Goal: Find specific page/section: Find specific page/section

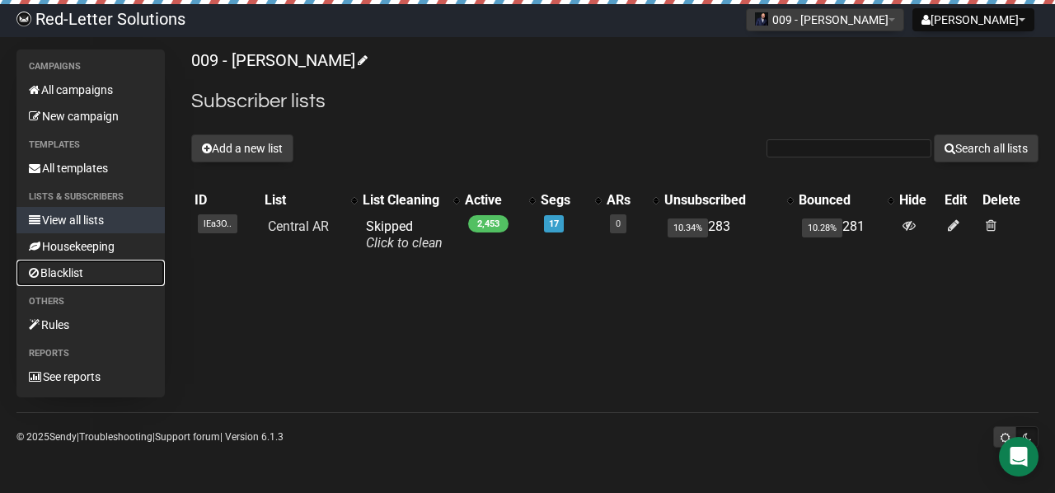
click at [77, 275] on link "Blacklist" at bounding box center [90, 273] width 148 height 26
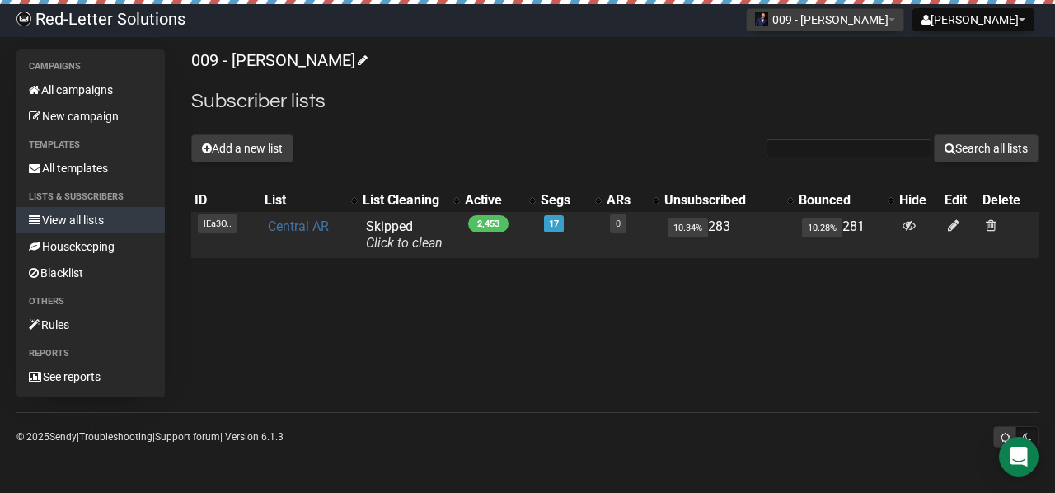
click at [303, 226] on link "Central AR" at bounding box center [298, 226] width 61 height 16
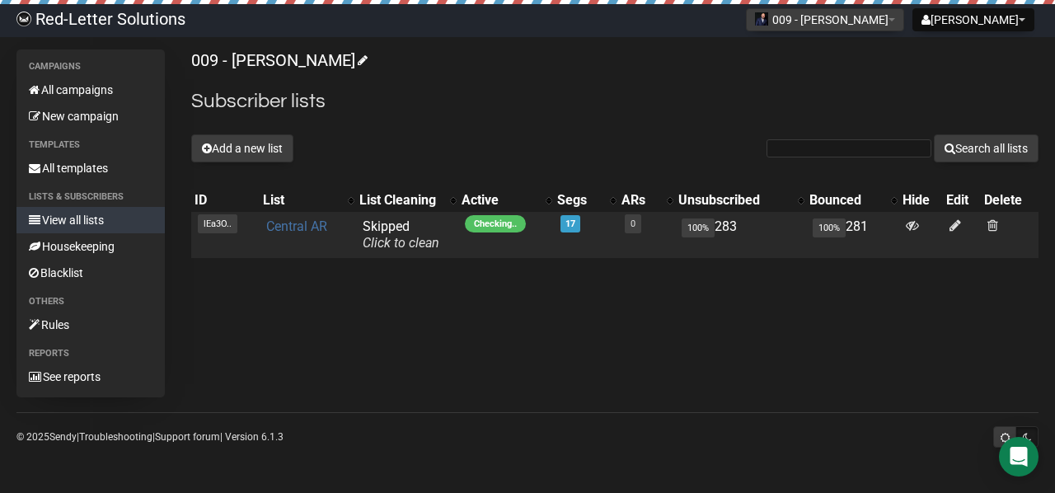
click at [298, 230] on link "Central AR" at bounding box center [296, 226] width 61 height 16
